Goal: Navigation & Orientation: Find specific page/section

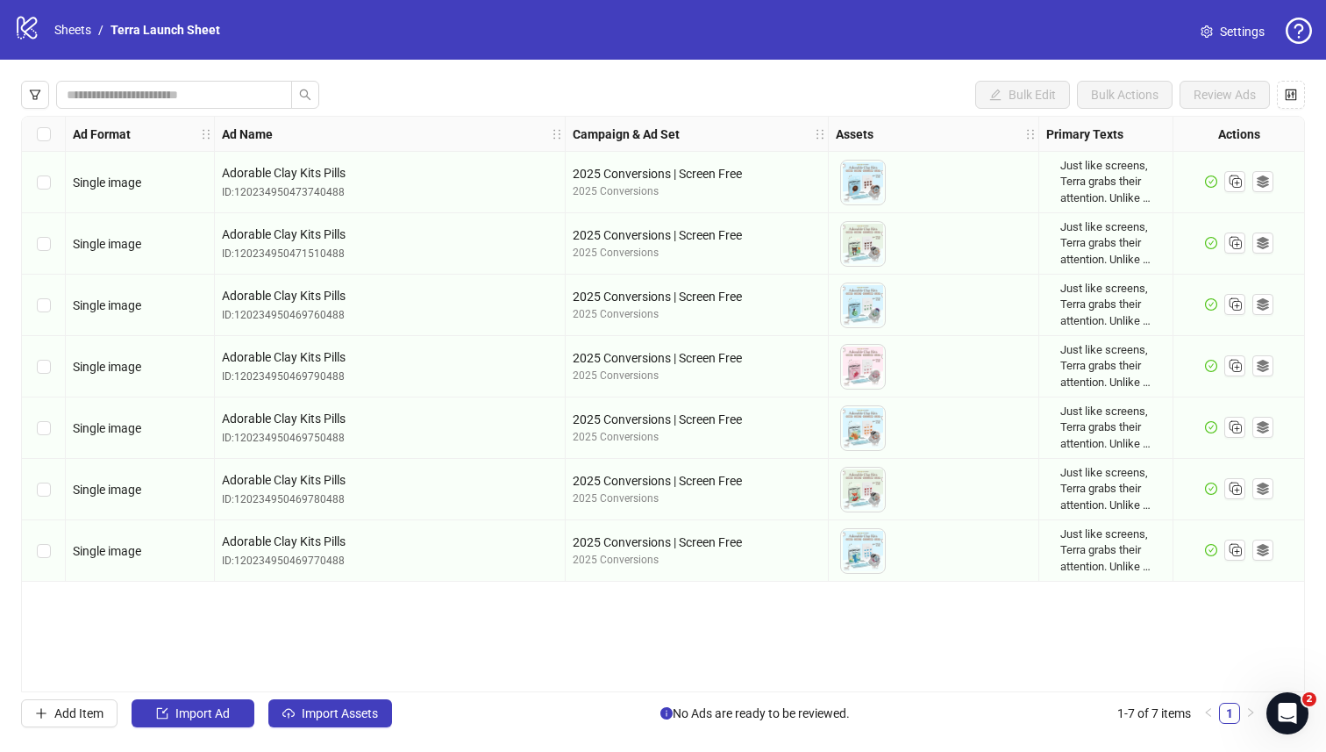
drag, startPoint x: 689, startPoint y: 698, endPoint x: 924, endPoint y: 751, distance: 240.1
click at [924, 751] on div "logo/logo-mobile Sheets / Terra Launch Sheet Settings Bulk Edit Bulk Actions Re…" at bounding box center [663, 376] width 1326 height 752
click at [768, 717] on span "No Ads are ready to be reviewed." at bounding box center [755, 713] width 189 height 19
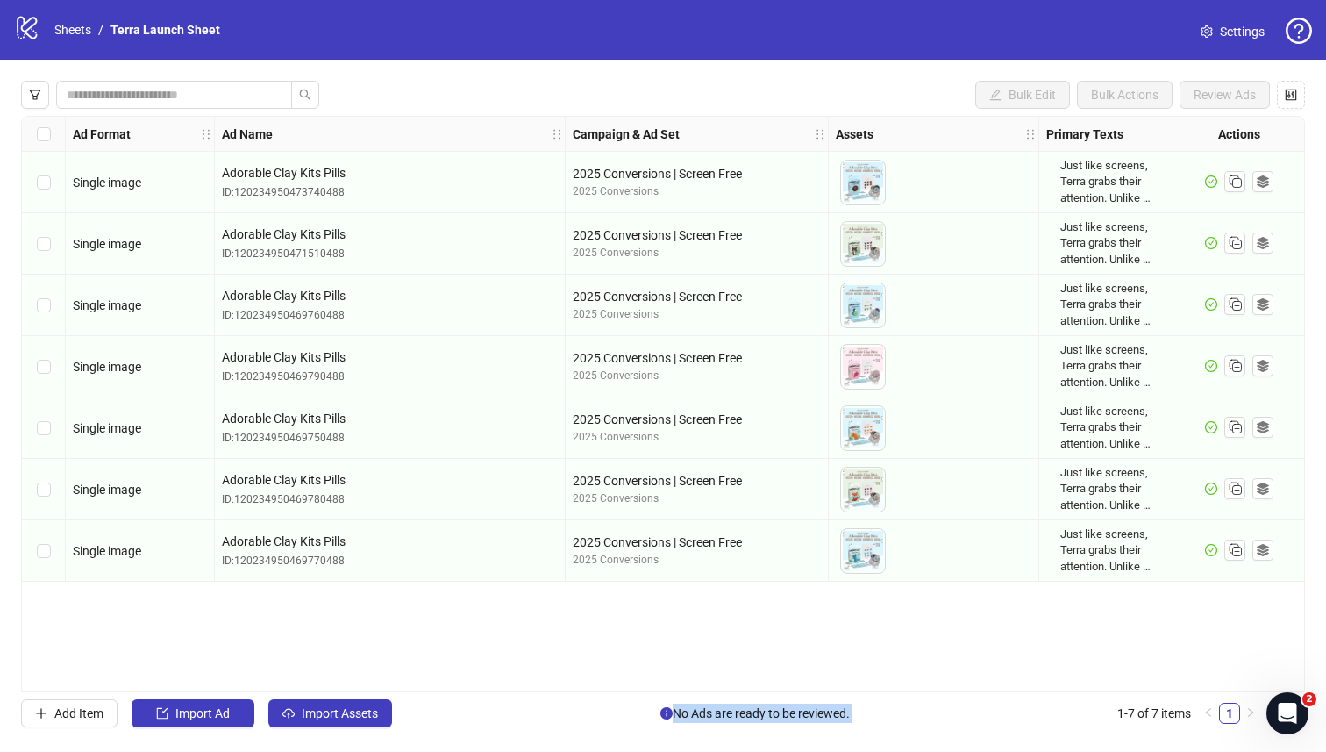
click at [768, 717] on span "No Ads are ready to be reviewed." at bounding box center [755, 713] width 189 height 19
click at [882, 659] on div "Ad Format Ad Name Campaign & Ad Set Assets Primary Texts Headlines Descriptions…" at bounding box center [663, 404] width 1284 height 576
click at [31, 94] on icon "filter" at bounding box center [35, 95] width 12 height 12
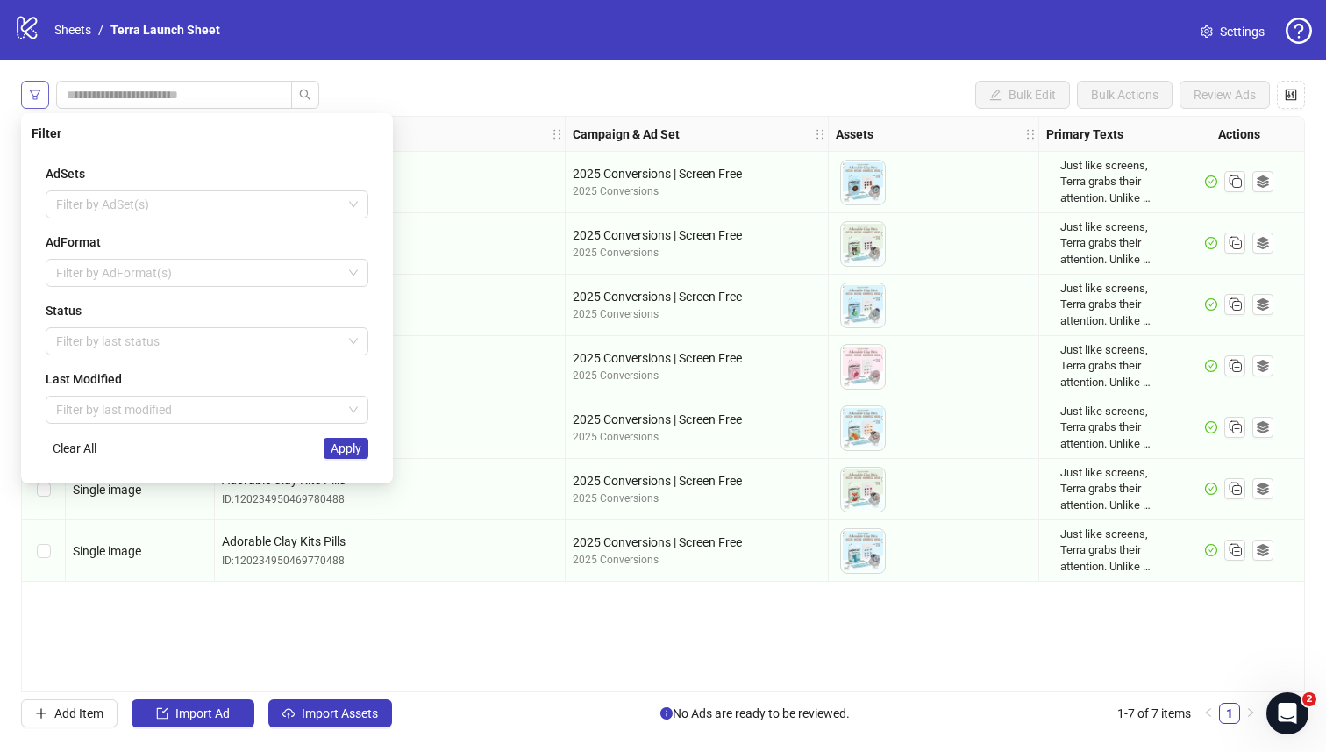
click at [48, 84] on button "button" at bounding box center [35, 95] width 28 height 28
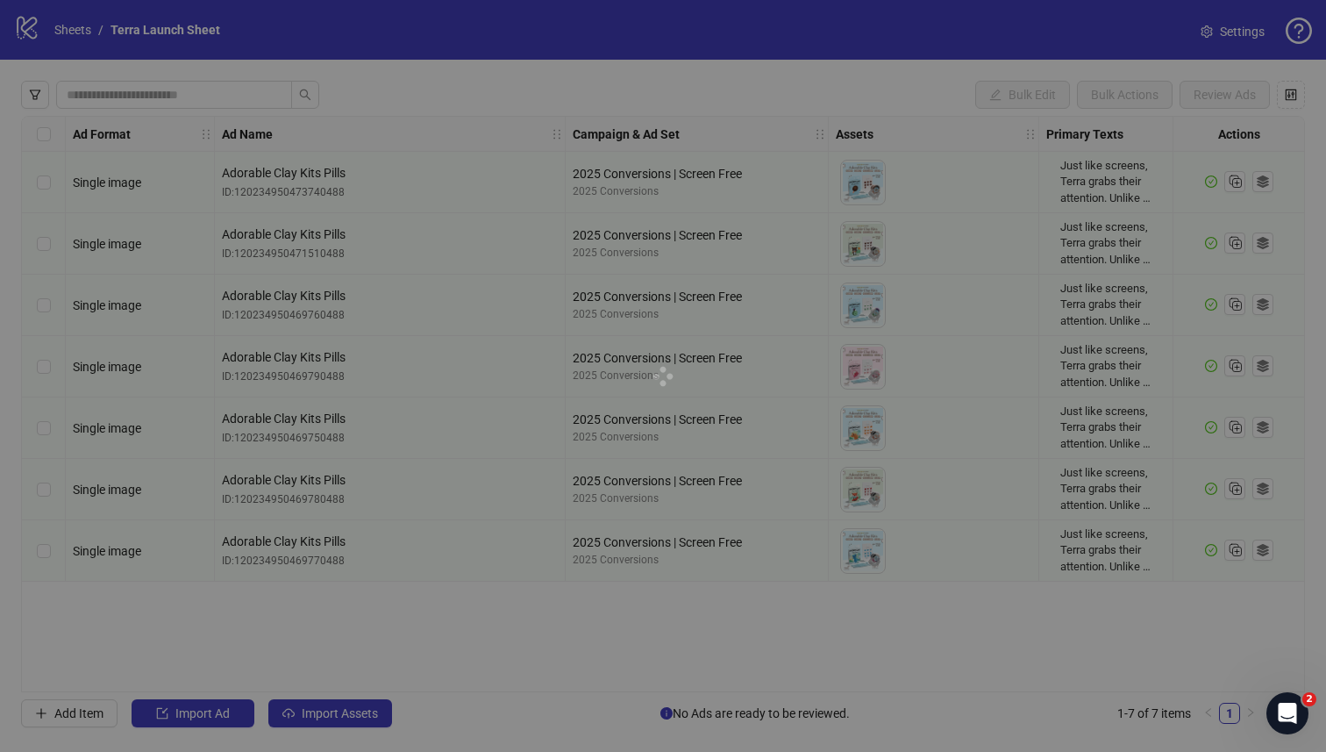
click at [72, 40] on div at bounding box center [663, 376] width 1326 height 752
click at [67, 35] on div at bounding box center [663, 376] width 1326 height 752
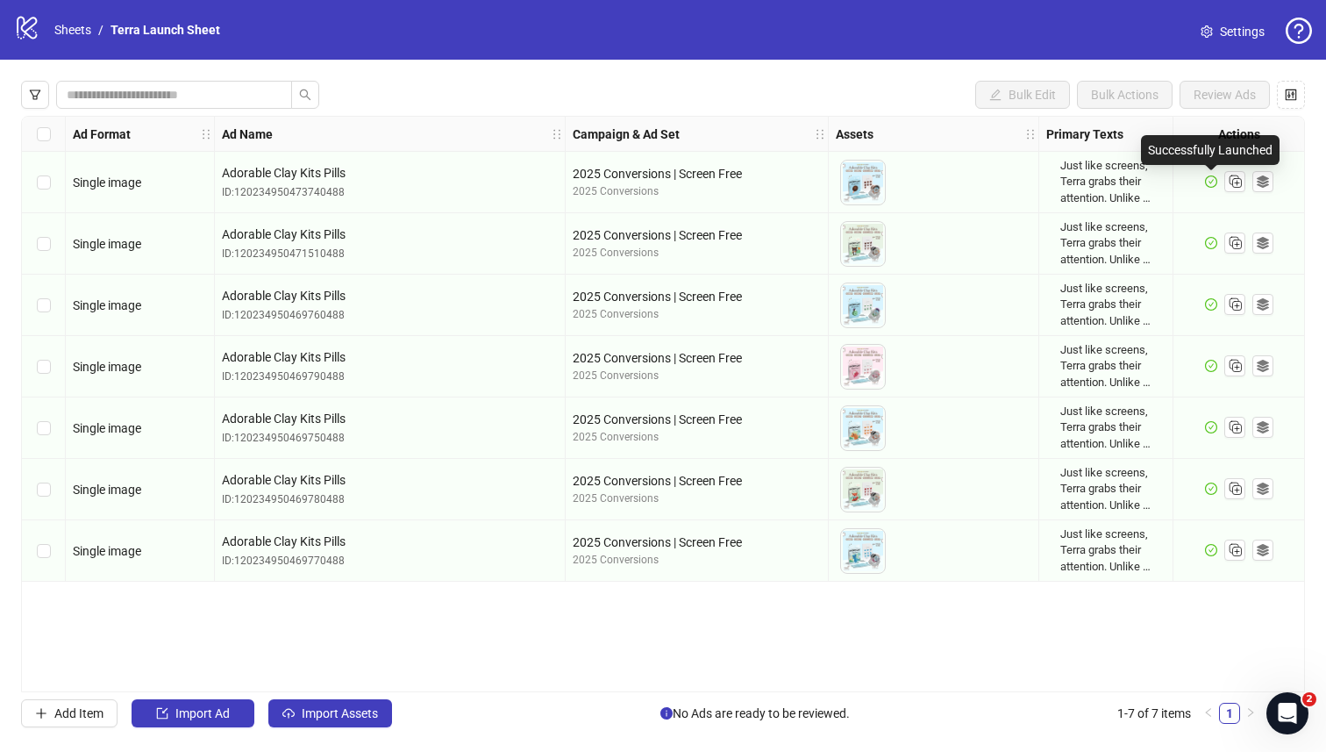
click at [1211, 183] on icon "check-circle" at bounding box center [1211, 181] width 12 height 12
click at [83, 19] on div "logo/logo-mobile Sheets / Terra Launch Sheet" at bounding box center [120, 30] width 213 height 32
click at [78, 26] on link "Sheets" at bounding box center [73, 29] width 44 height 19
